Goal: Task Accomplishment & Management: Complete application form

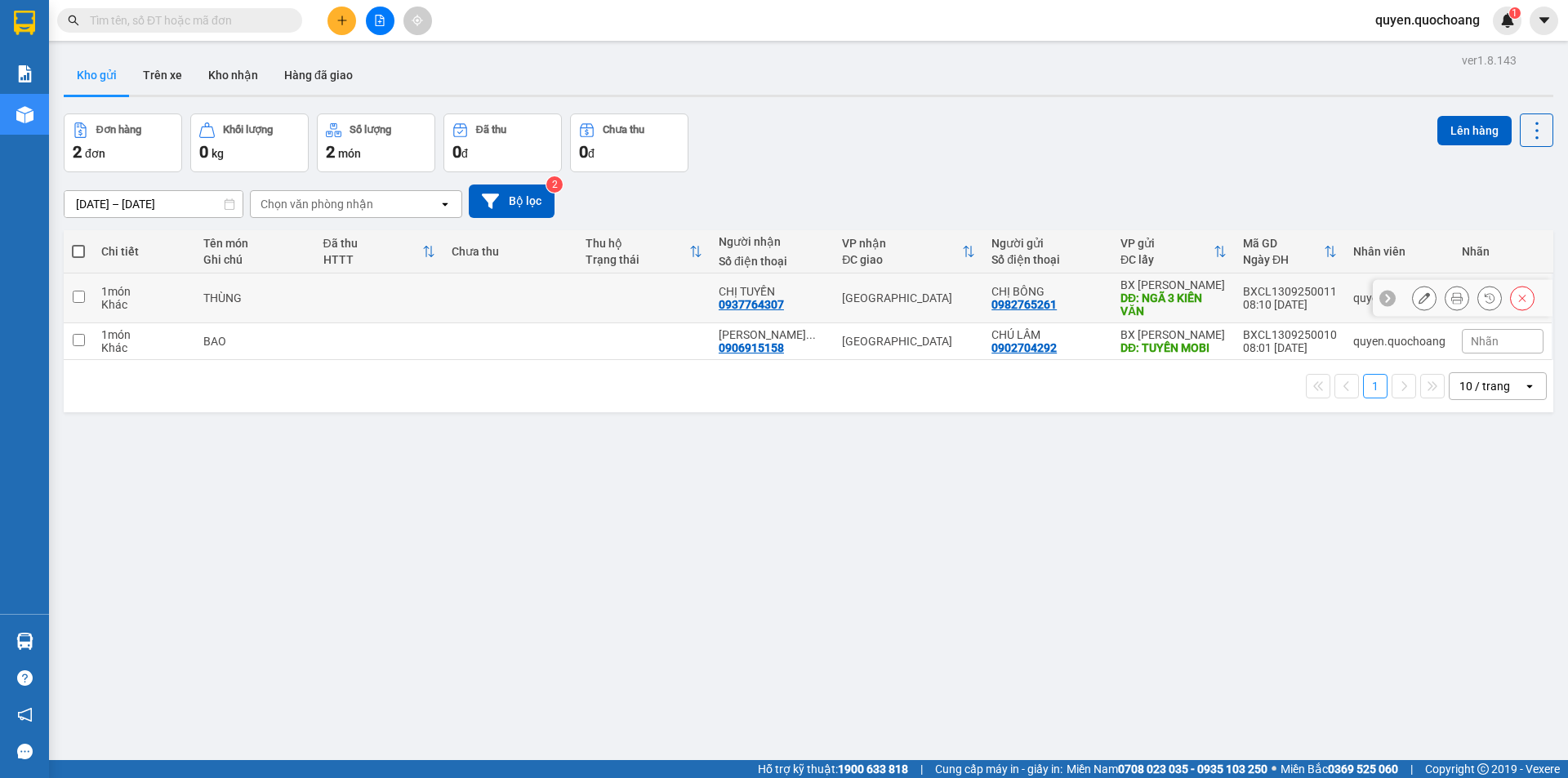
drag, startPoint x: 683, startPoint y: 288, endPoint x: 684, endPoint y: 303, distance: 15.0
click at [684, 294] on td at bounding box center [643, 298] width 133 height 50
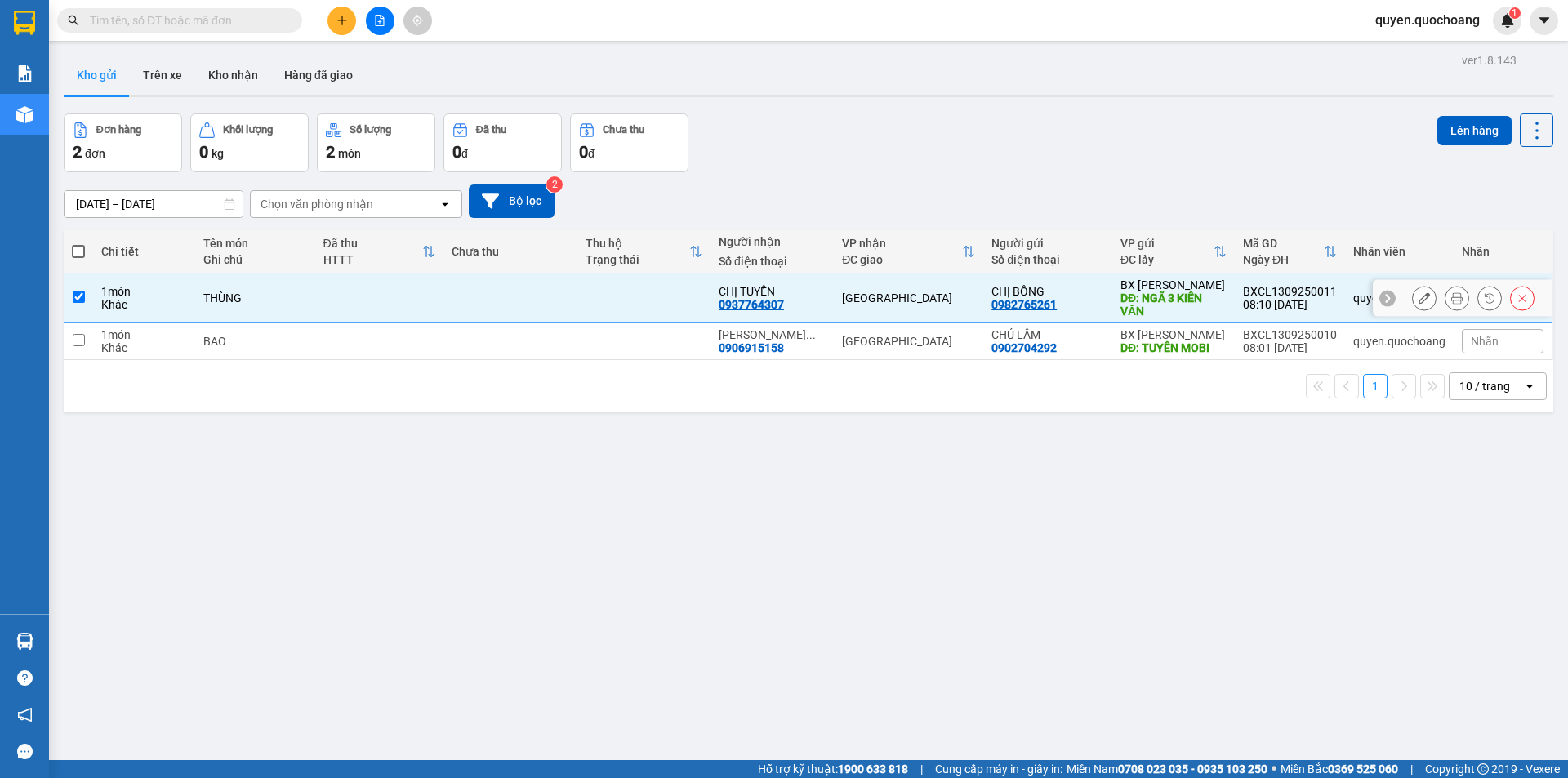
checkbox input "true"
click at [686, 357] on td at bounding box center [643, 342] width 133 height 37
checkbox input "true"
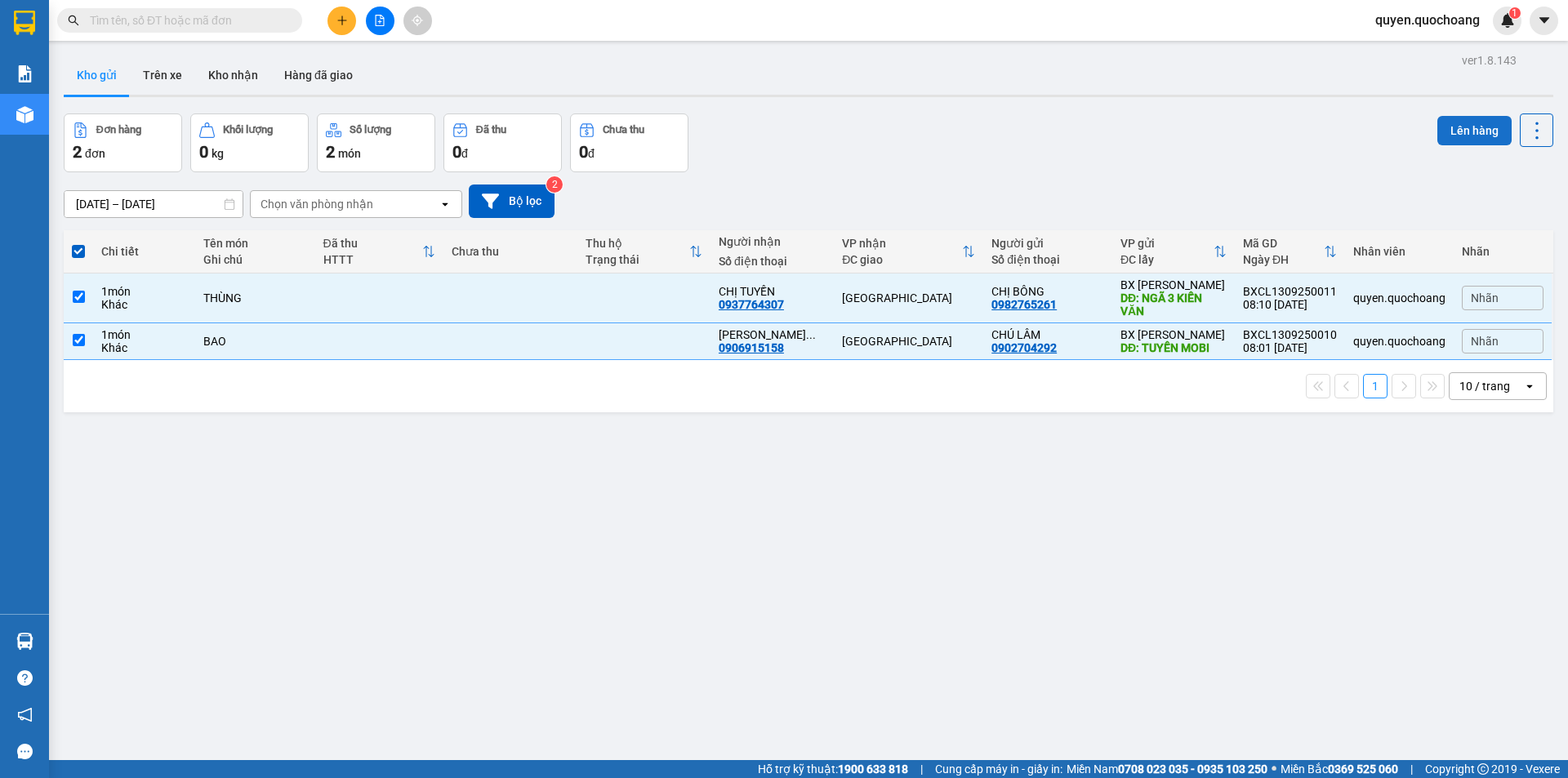
click at [1461, 137] on button "Lên hàng" at bounding box center [1475, 130] width 74 height 29
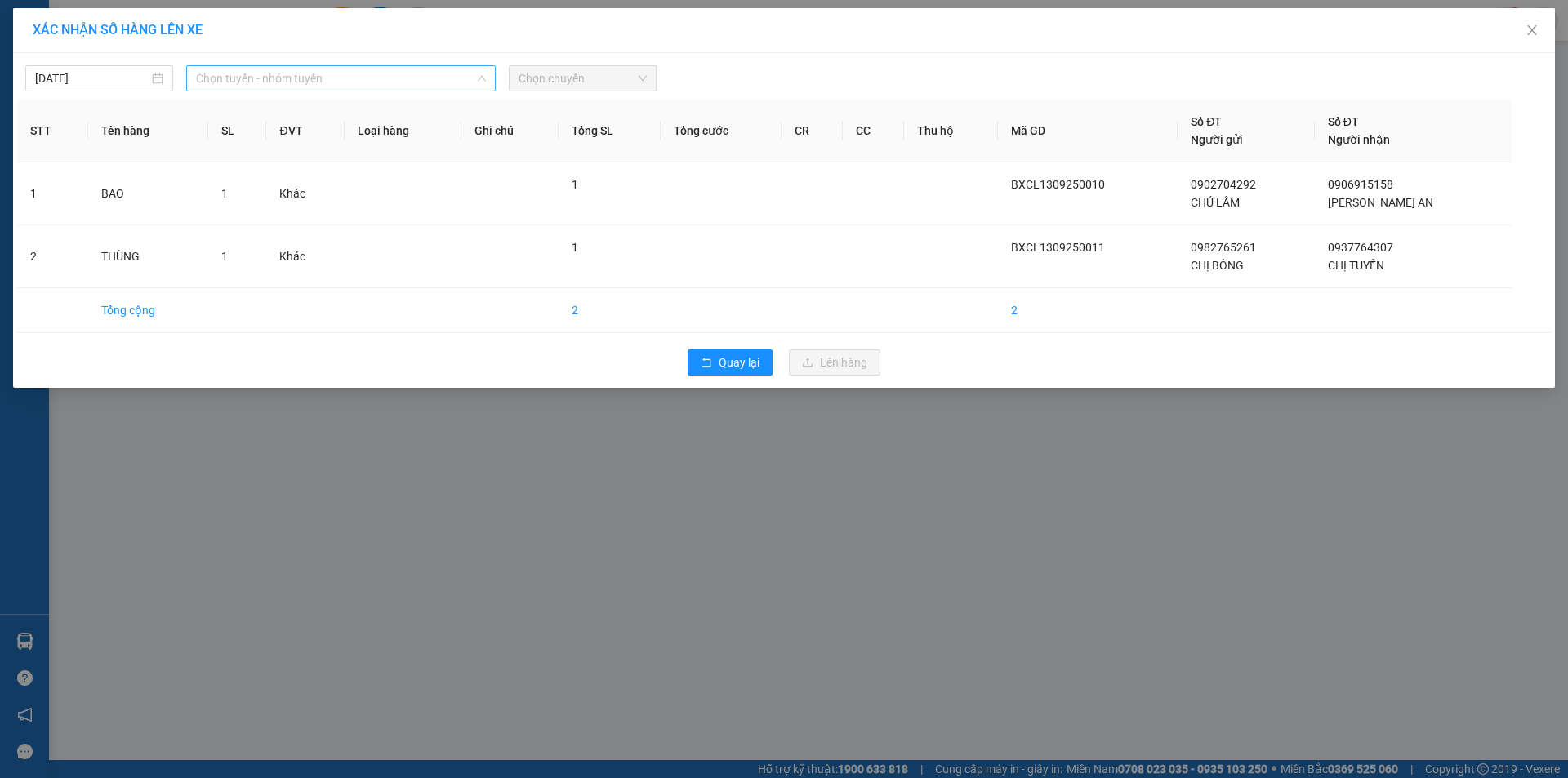
click at [395, 85] on span "Chọn tuyến - nhóm tuyến" at bounding box center [341, 78] width 290 height 24
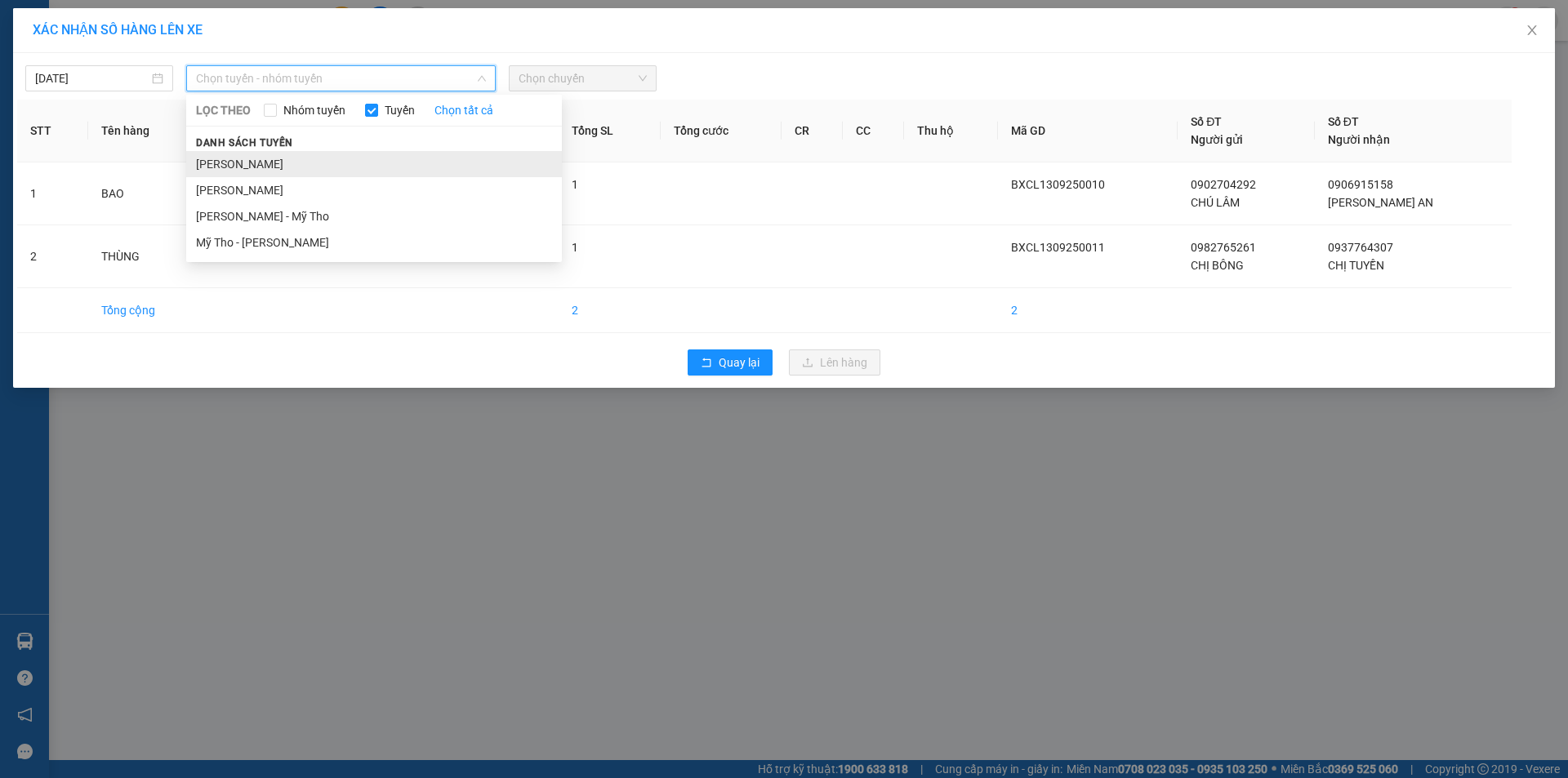
click at [286, 161] on li "[PERSON_NAME]" at bounding box center [374, 164] width 376 height 26
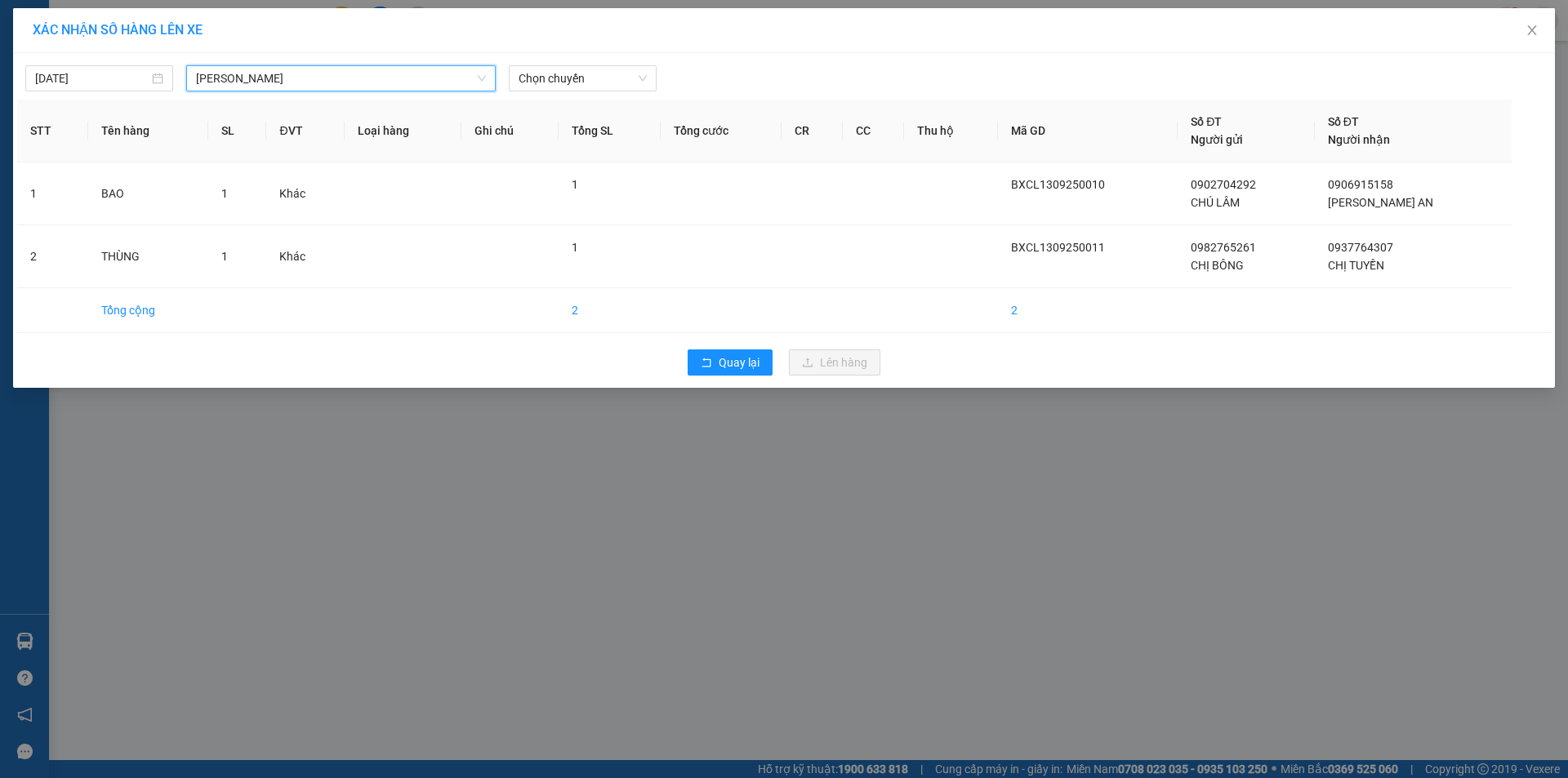
drag, startPoint x: 609, startPoint y: 75, endPoint x: 604, endPoint y: 92, distance: 17.7
click at [609, 76] on span "Chọn chuyến" at bounding box center [583, 78] width 128 height 24
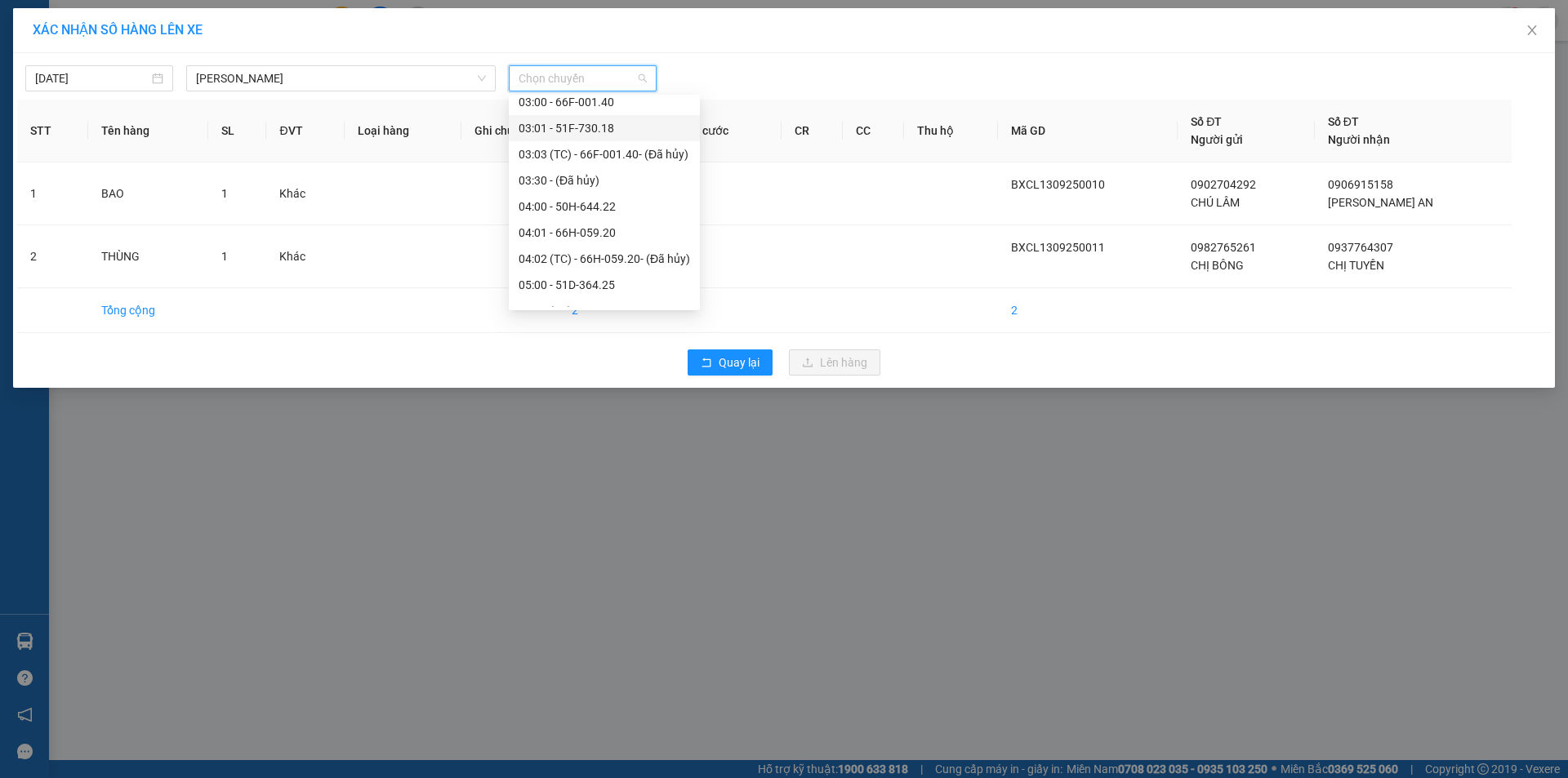
scroll to position [490, 0]
click at [597, 115] on div "09:00 - 50H-299.15" at bounding box center [604, 118] width 172 height 17
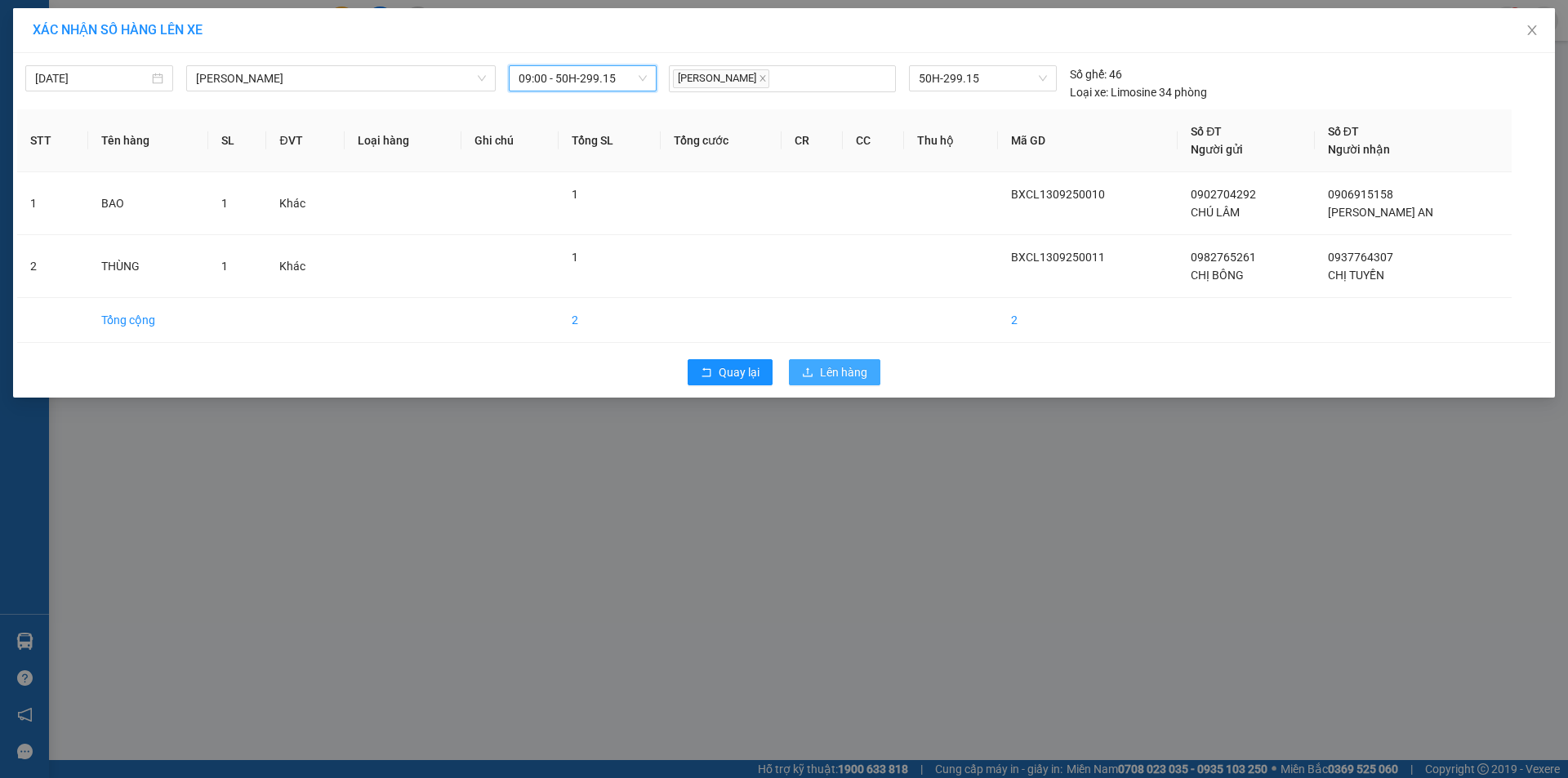
click at [802, 375] on icon "upload" at bounding box center [808, 372] width 12 height 12
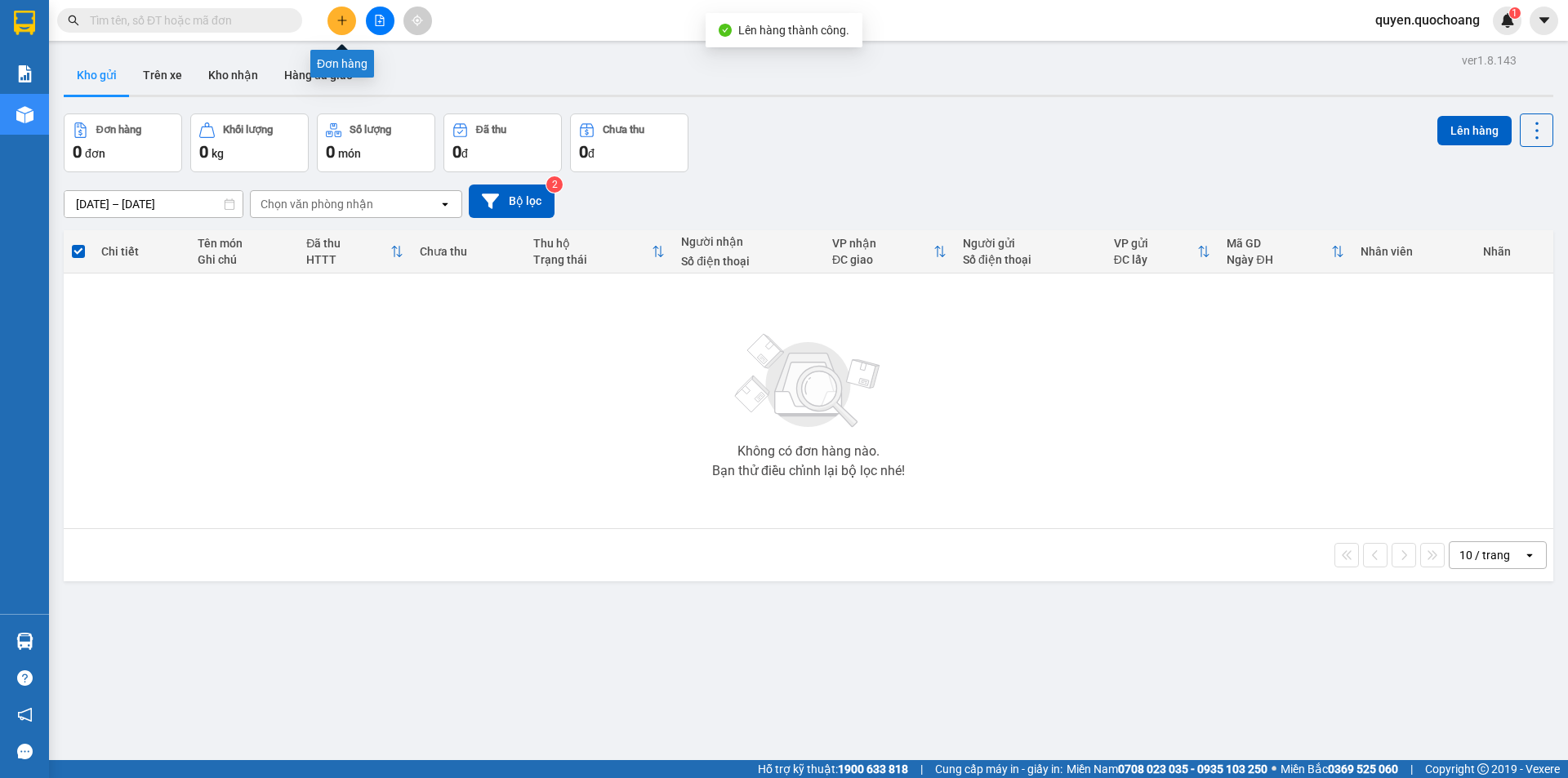
click at [329, 17] on button at bounding box center [341, 20] width 28 height 28
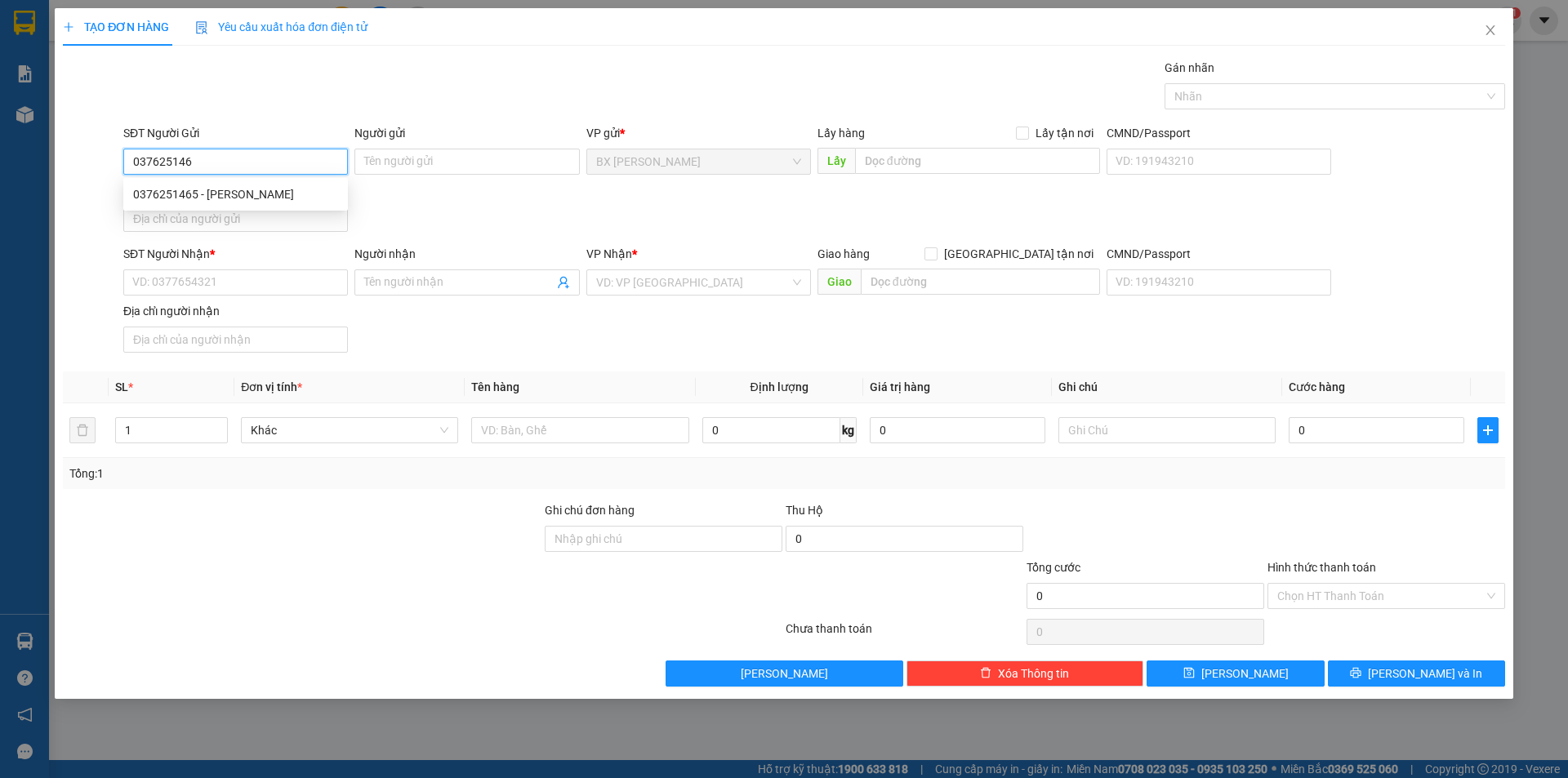
type input "0376251465"
click at [263, 200] on div "0376251465 - [PERSON_NAME]" at bounding box center [235, 194] width 205 height 17
type input "VŨ"
type input "0376251465"
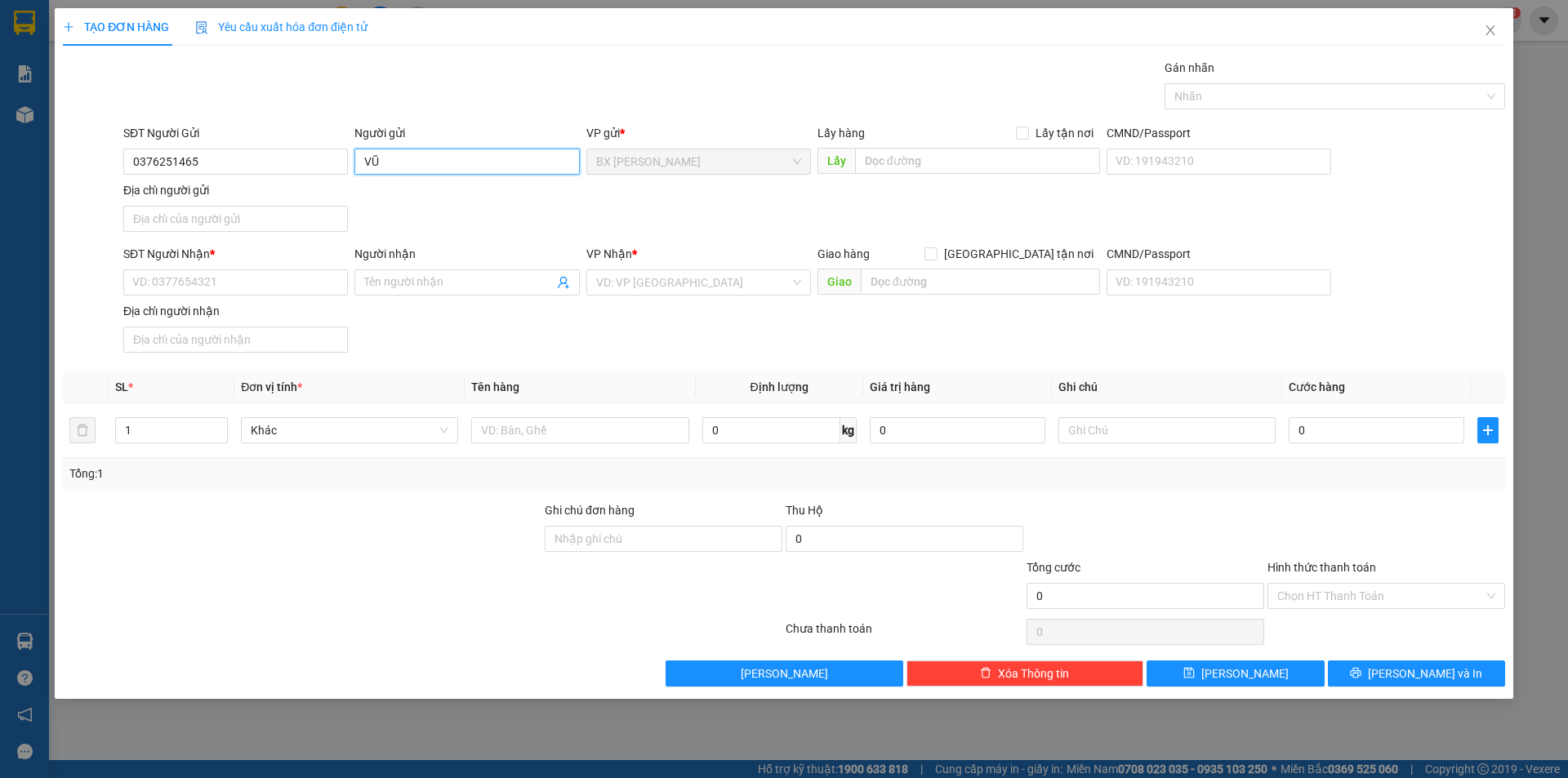
click at [361, 156] on input "VŨ" at bounding box center [466, 161] width 224 height 26
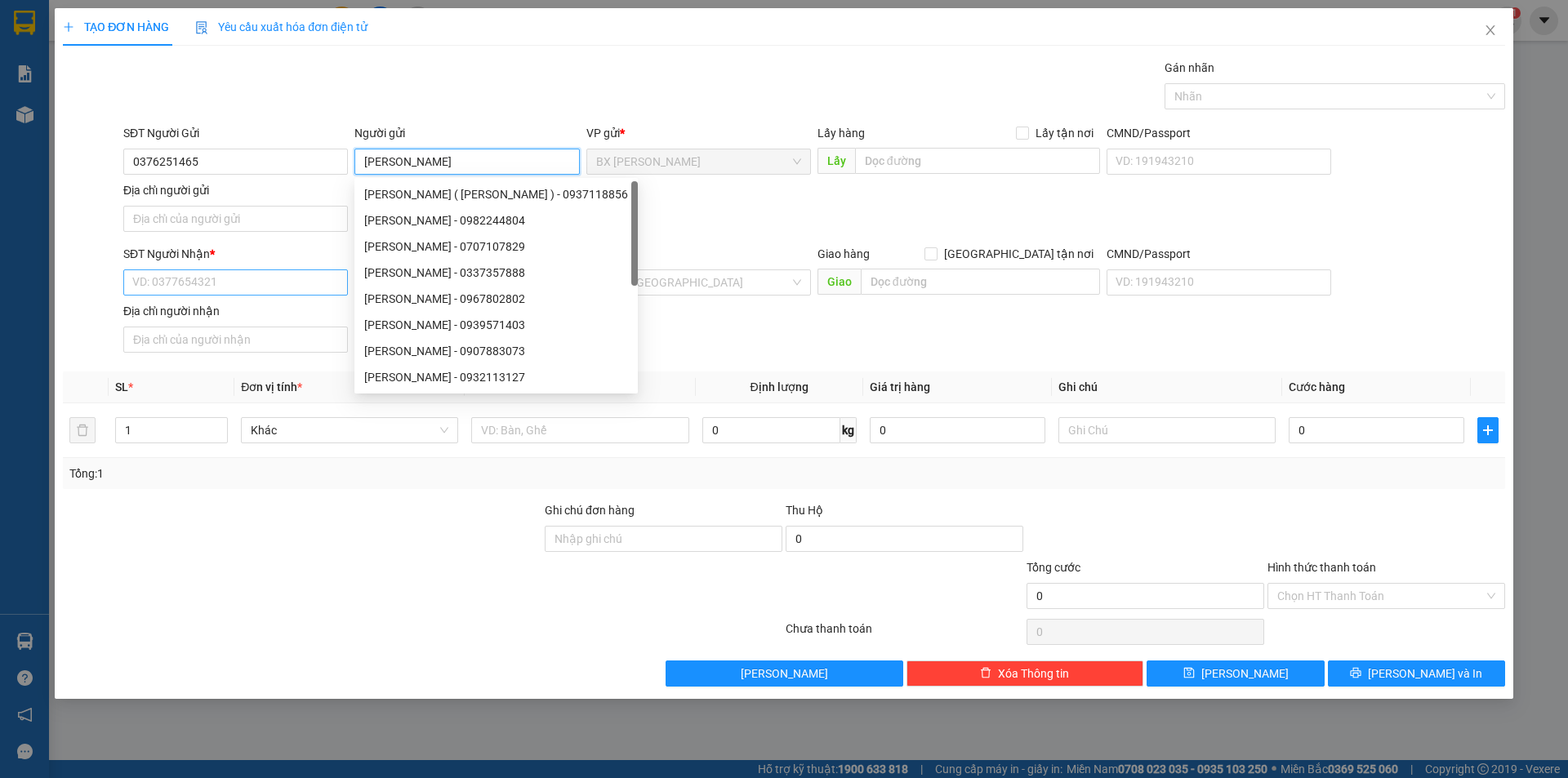
type input "[PERSON_NAME]"
click at [264, 288] on input "SĐT Người Nhận *" at bounding box center [235, 282] width 224 height 26
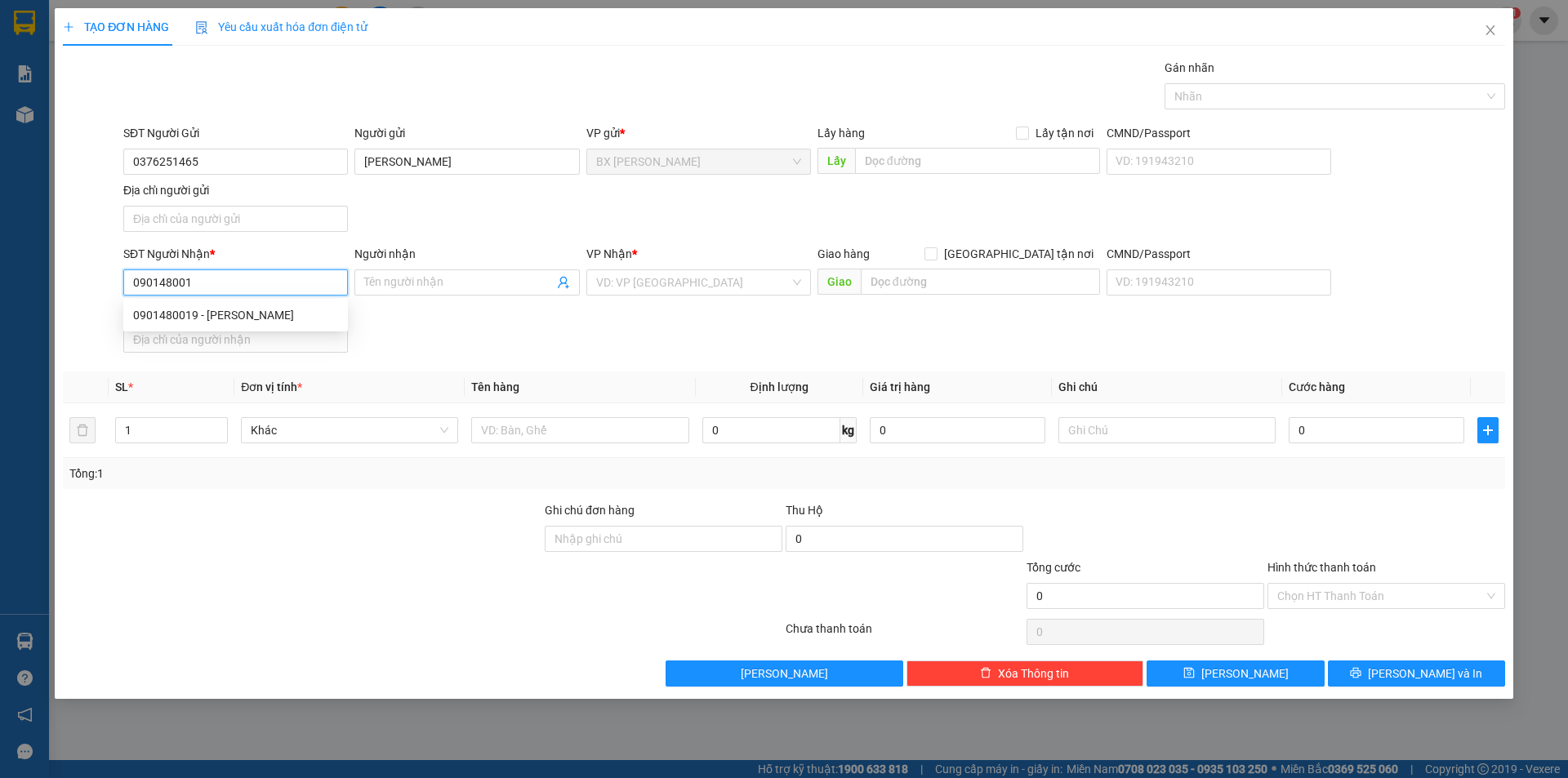
type input "0901480019"
click at [280, 308] on div "0901480019 - [PERSON_NAME]" at bounding box center [235, 315] width 205 height 17
type input "[PERSON_NAME]"
type input "0901480019"
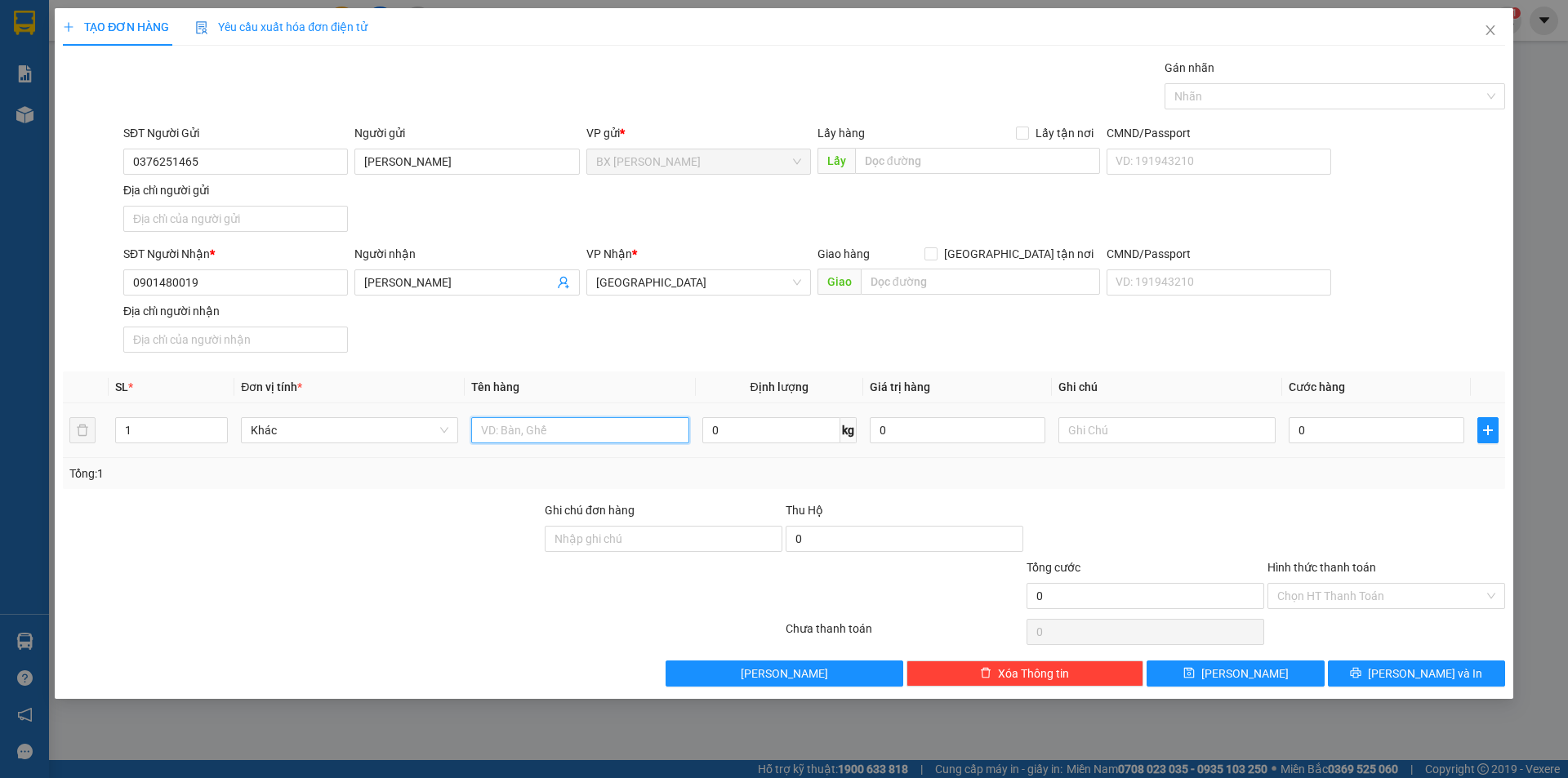
click at [566, 424] on input "text" at bounding box center [580, 430] width 218 height 26
type input "THÙNG"
click at [911, 152] on input "text" at bounding box center [977, 160] width 245 height 26
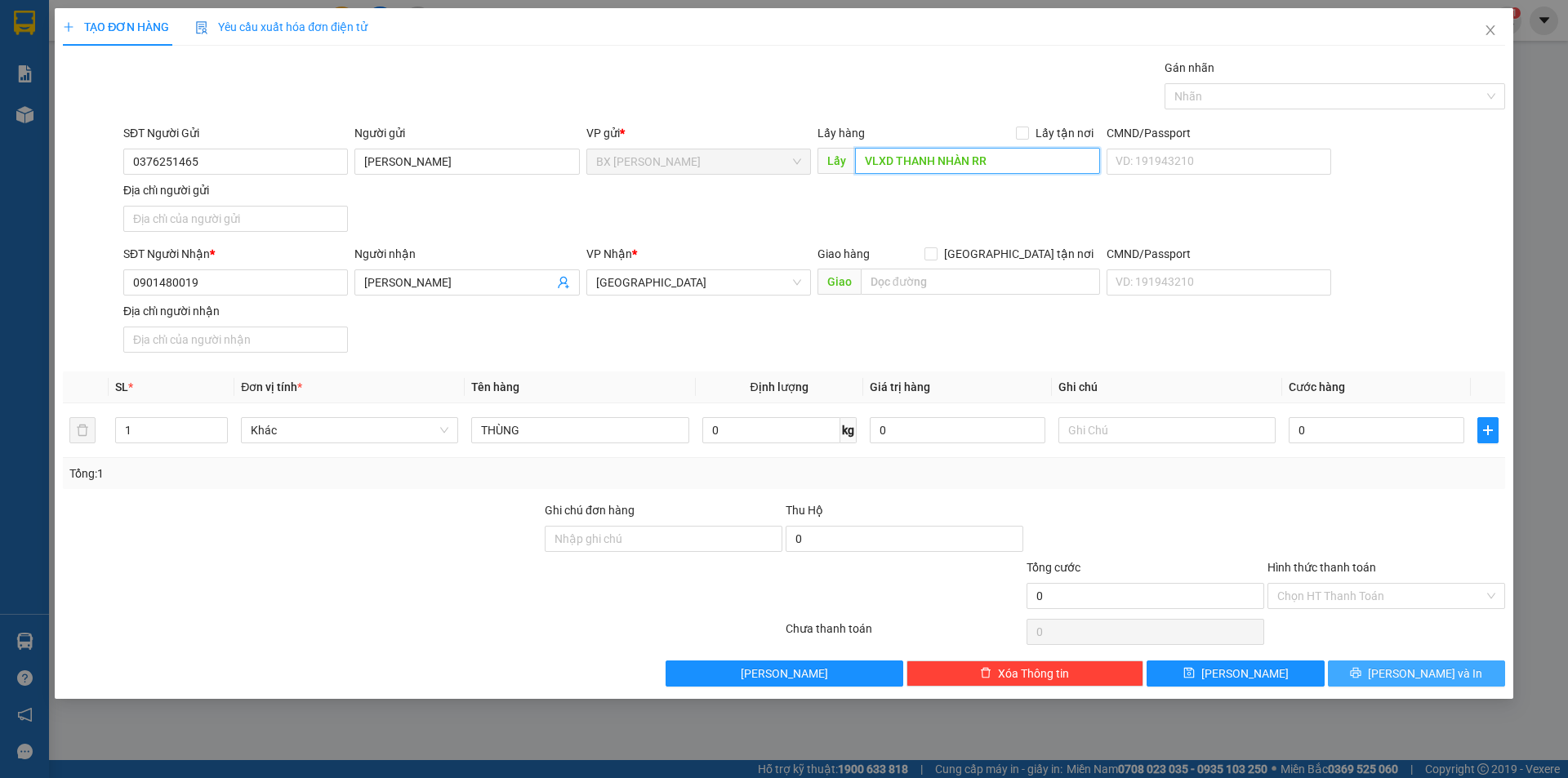
type input "VLXD THANH NHÀN RR"
click at [1362, 675] on button "[PERSON_NAME] và In" at bounding box center [1416, 673] width 177 height 26
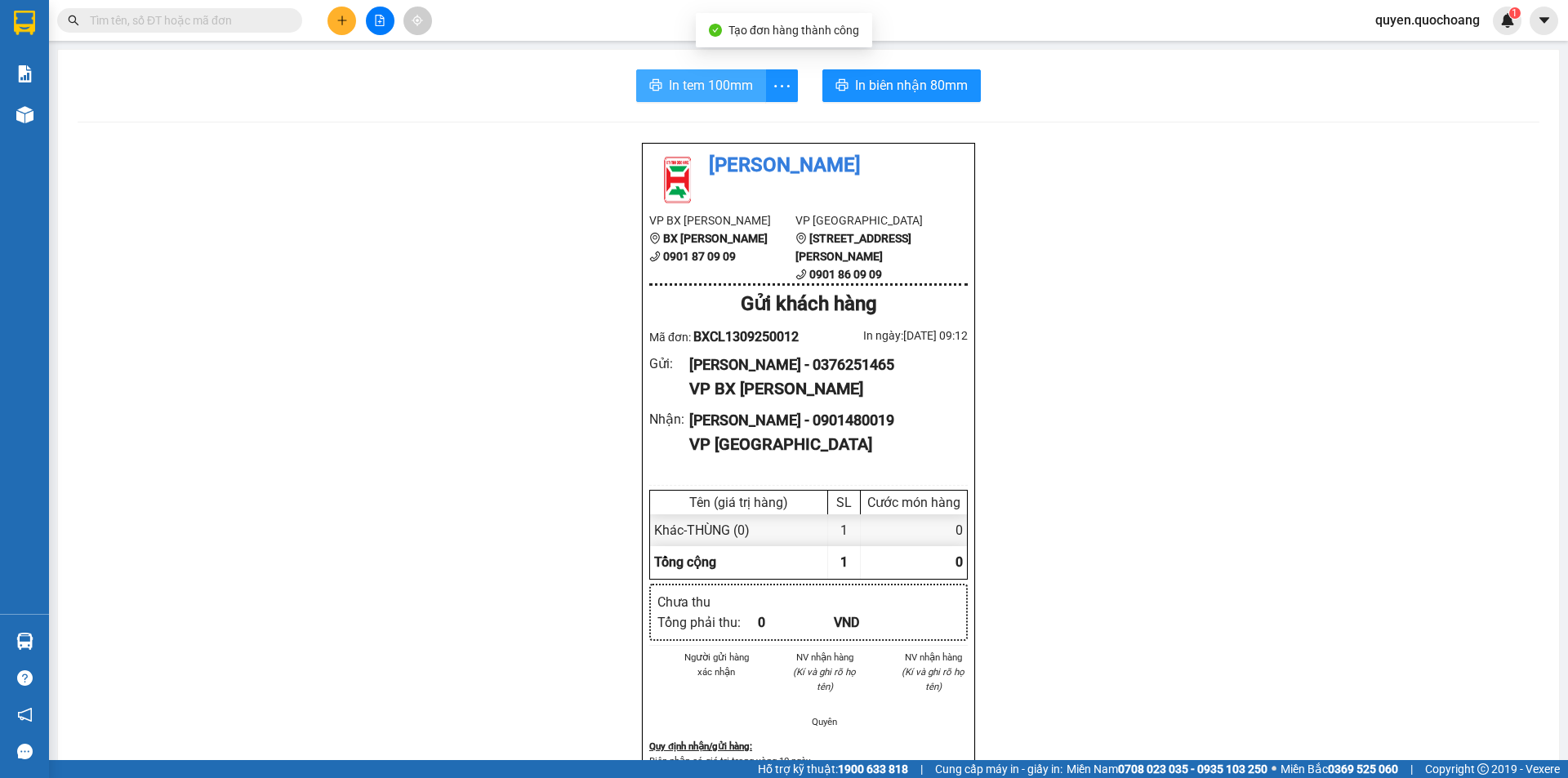
click at [698, 96] on button "In tem 100mm" at bounding box center [701, 85] width 130 height 33
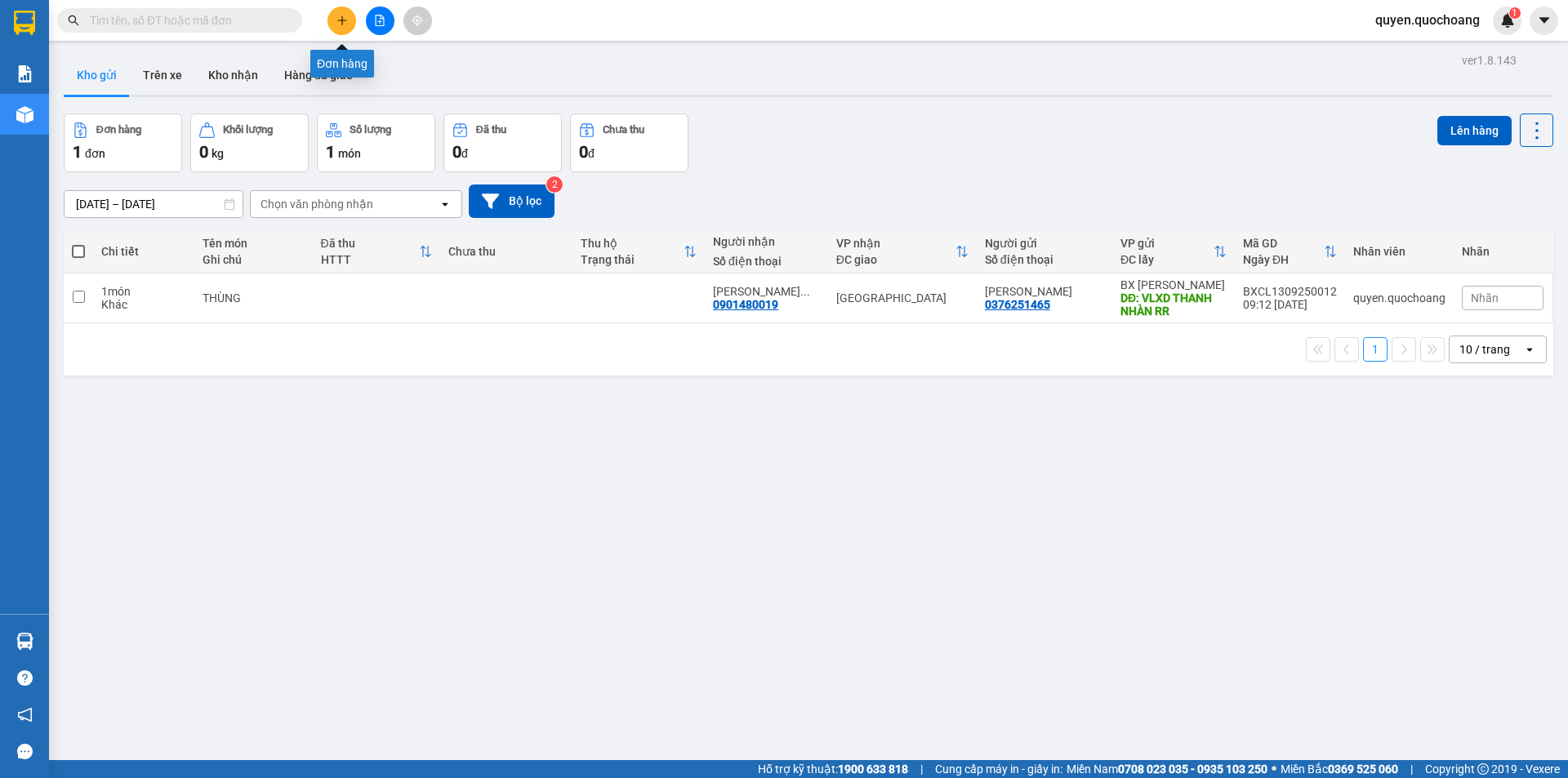
click at [337, 14] on button at bounding box center [341, 20] width 28 height 28
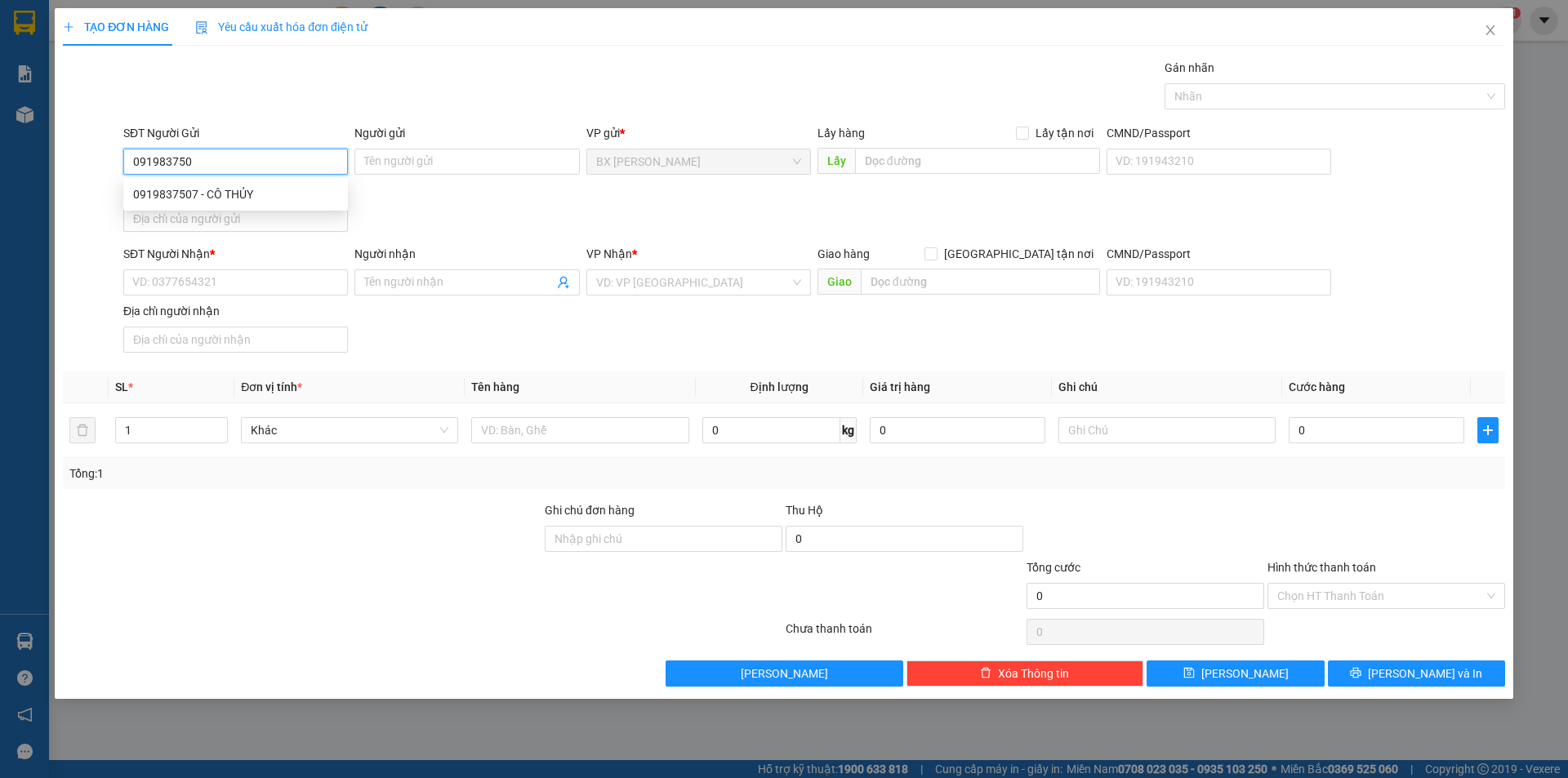
type input "0919837507"
click at [230, 193] on div "0919837507 - CÔ THỦY" at bounding box center [235, 194] width 205 height 17
type input "CÔ THỦY"
type input "0919837507"
click at [221, 268] on div "SĐT Người Nhận *" at bounding box center [235, 256] width 224 height 24
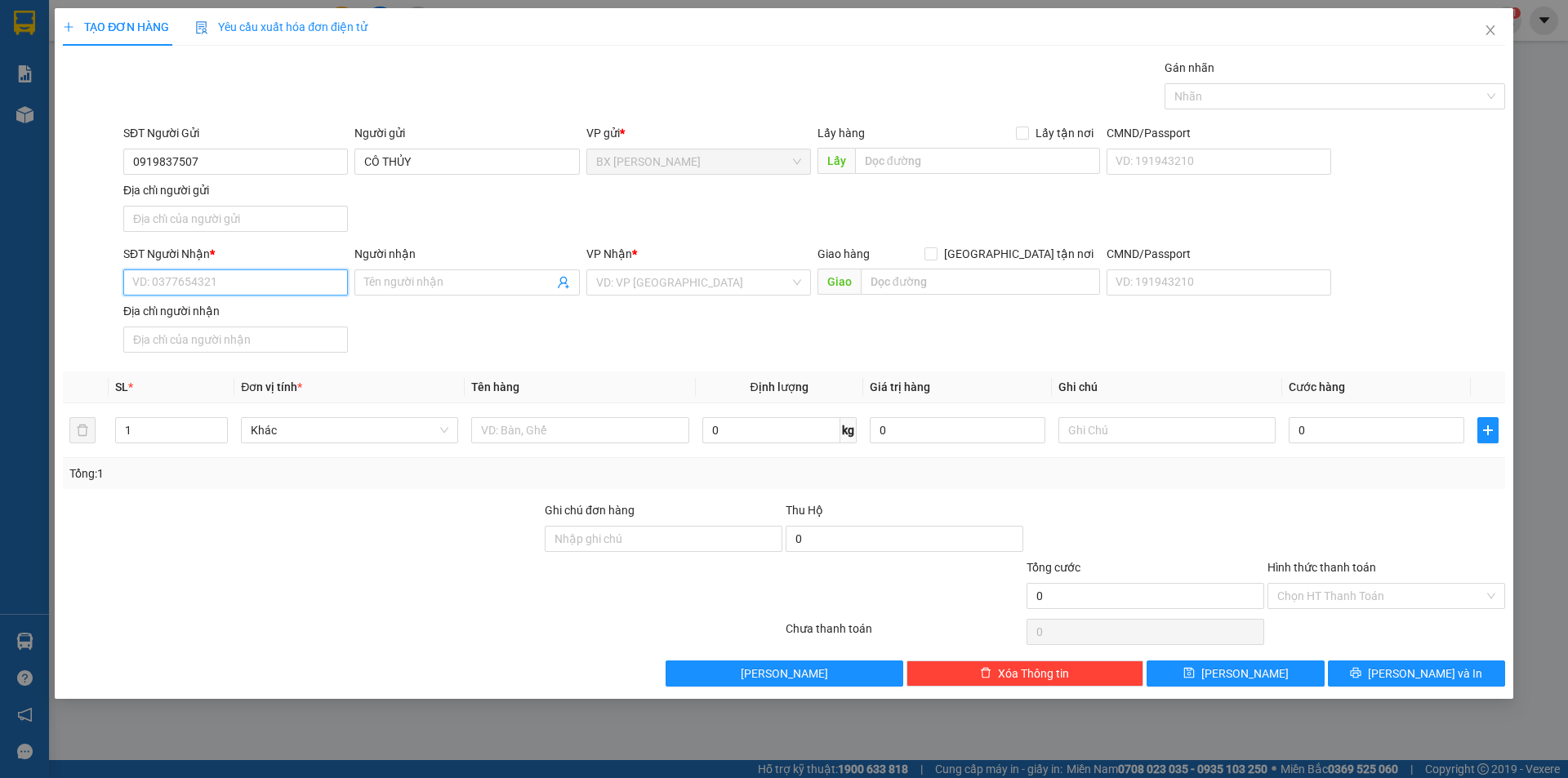
click at [191, 277] on input "SĐT Người Nhận *" at bounding box center [235, 282] width 224 height 26
type input "0989707375"
click at [254, 321] on div "0989707375 - CHỊ KHOA" at bounding box center [235, 315] width 205 height 17
type input "CHỊ KHOA"
type input "0989707375"
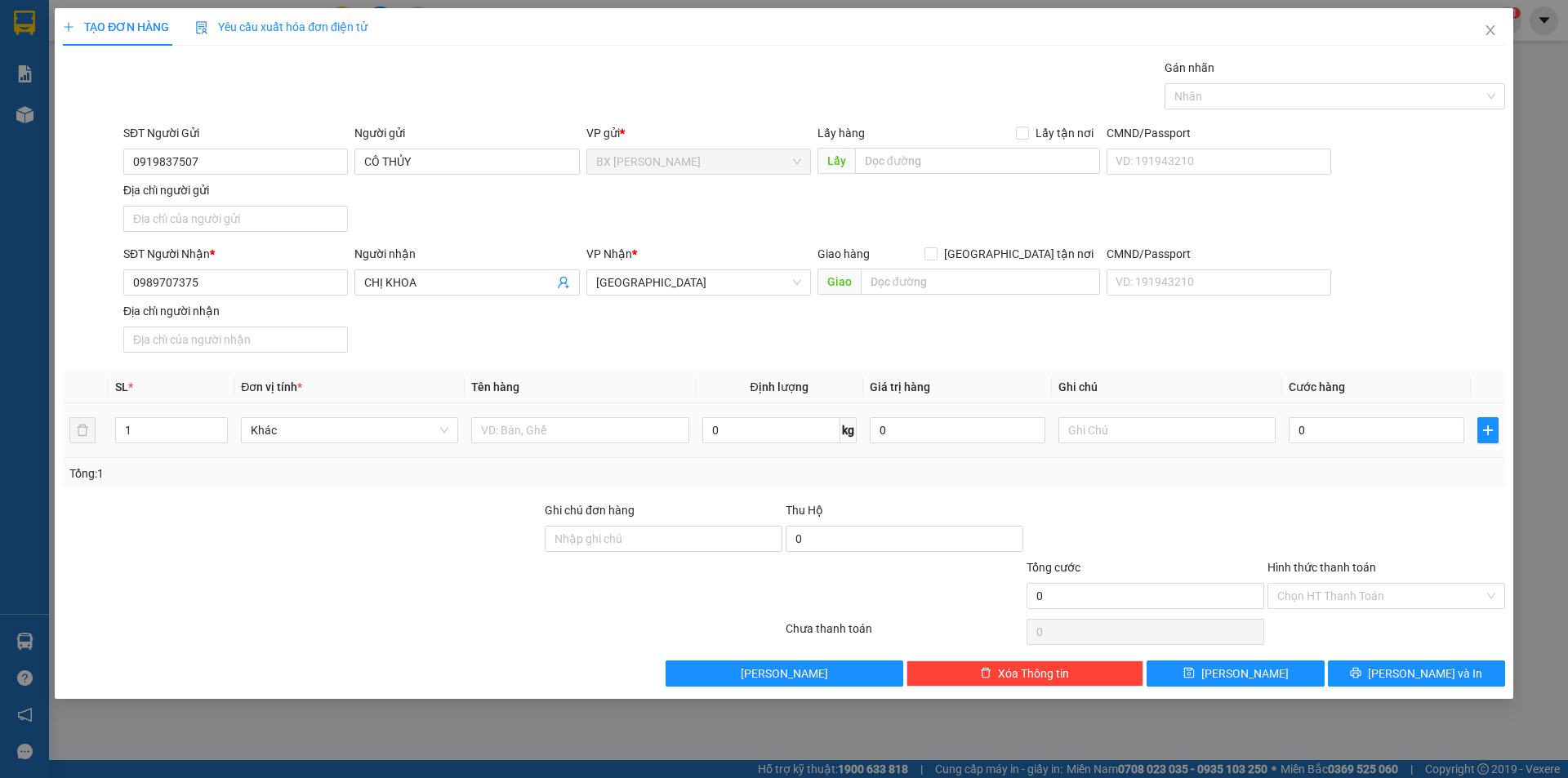
click at [590, 449] on td at bounding box center [579, 430] width 230 height 54
click at [593, 435] on input "text" at bounding box center [580, 430] width 218 height 26
type input "THÙNG"
click at [936, 142] on div "Lấy hàng Lấy tận nơi" at bounding box center [958, 136] width 283 height 24
click at [925, 156] on input "text" at bounding box center [977, 160] width 245 height 26
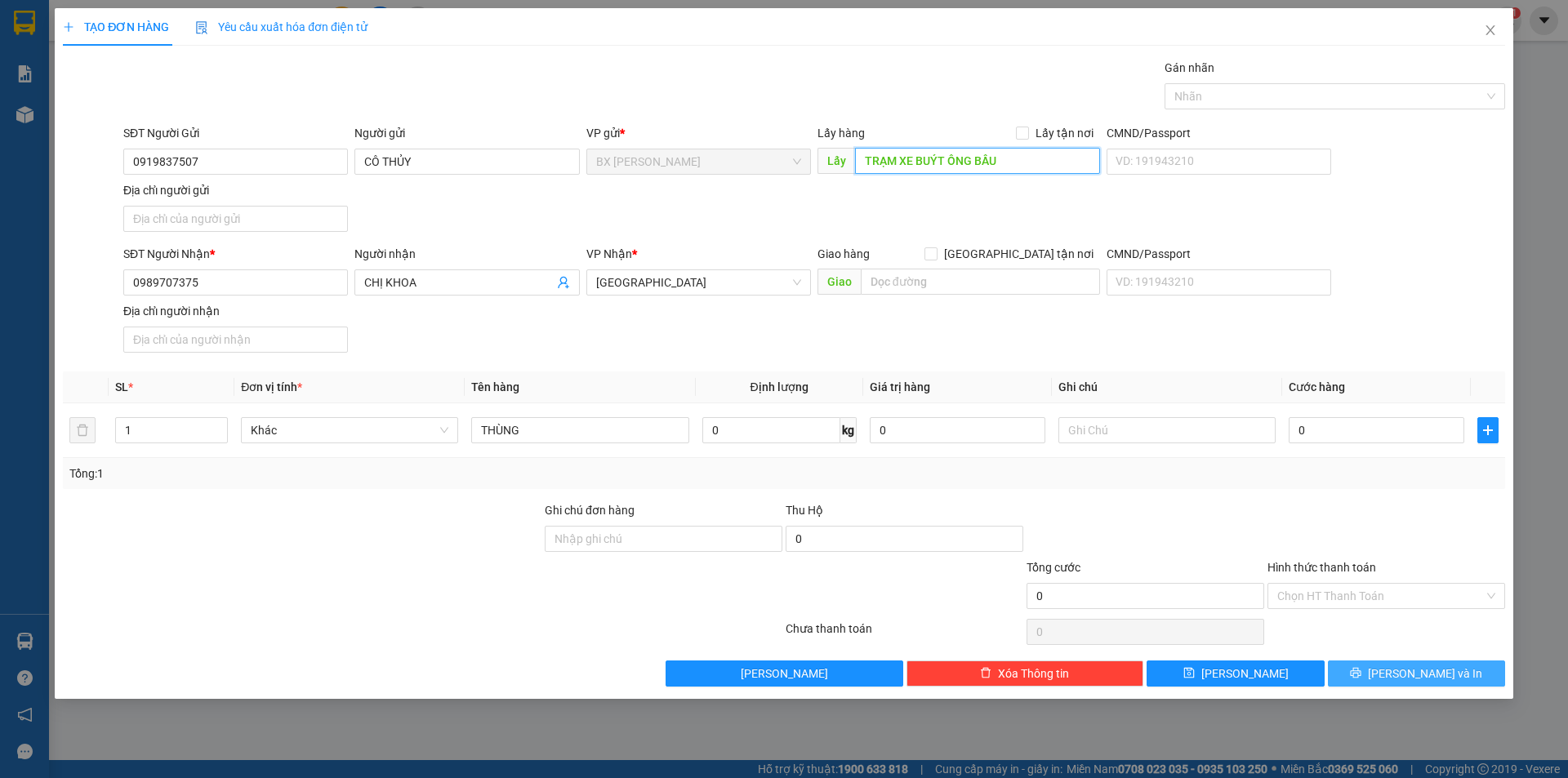
type input "TRẠM XE BUÝT ÔNG BẦU"
click at [1373, 663] on button "[PERSON_NAME] và In" at bounding box center [1416, 673] width 177 height 26
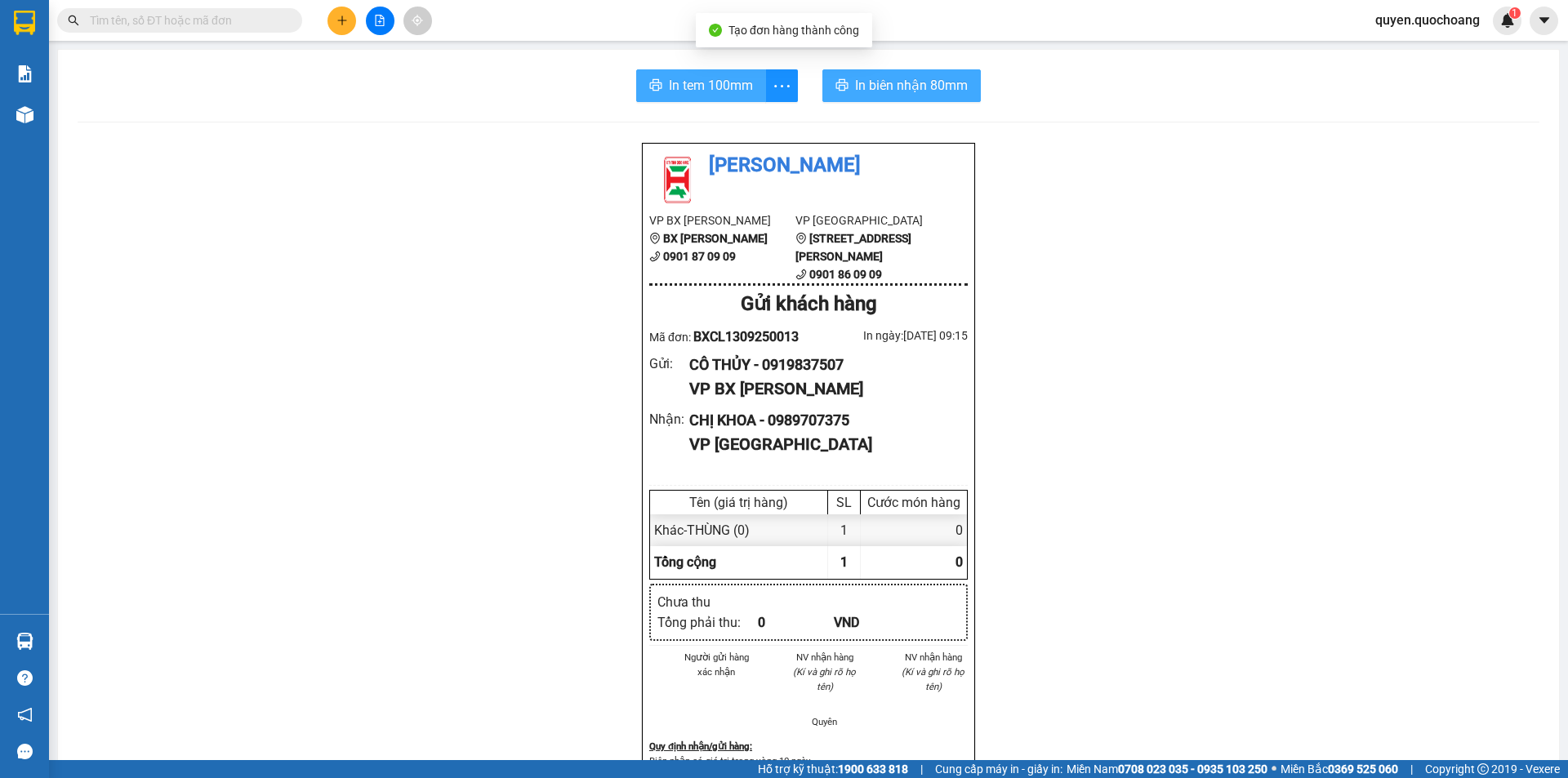
drag, startPoint x: 699, startPoint y: 69, endPoint x: 927, endPoint y: 90, distance: 229.0
click at [699, 71] on button "In tem 100mm" at bounding box center [701, 85] width 130 height 33
